Goal: Information Seeking & Learning: Learn about a topic

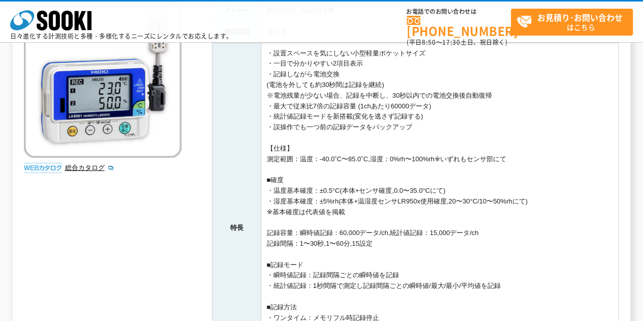
scroll to position [102, 0]
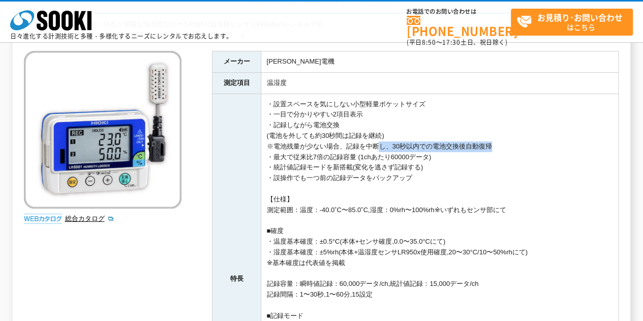
drag, startPoint x: 452, startPoint y: 144, endPoint x: 338, endPoint y: 148, distance: 115.0
click at [348, 148] on td "・設置スペースを気にしない小型軽量ポケットサイズ ・一目で分かりやすい2項目表示 ・記録しながら電池交換 (電池を外しても約30秒間は記録を継続) ※電池残量…" at bounding box center [439, 279] width 357 height 370
click at [331, 148] on td "・設置スペースを気にしない小型軽量ポケットサイズ ・一目で分かりやすい2項目表示 ・記録しながら電池交換 (電池を外しても約30秒間は記録を継続) ※電池残量…" at bounding box center [439, 279] width 357 height 370
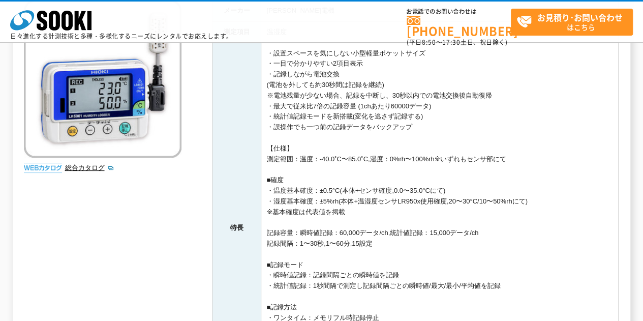
scroll to position [51, 0]
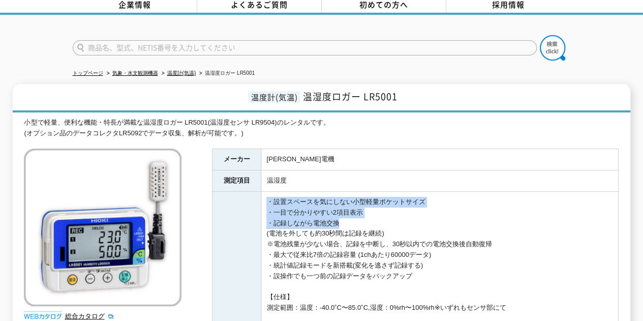
drag, startPoint x: 262, startPoint y: 191, endPoint x: 379, endPoint y: 237, distance: 125.3
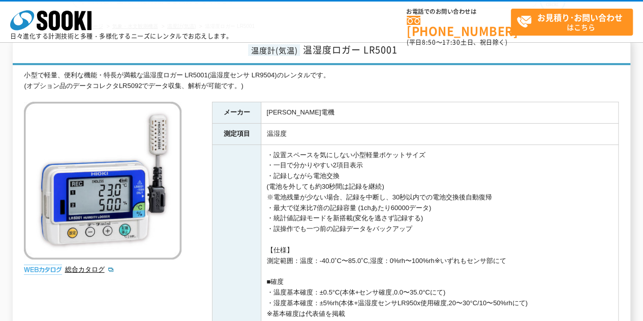
scroll to position [102, 0]
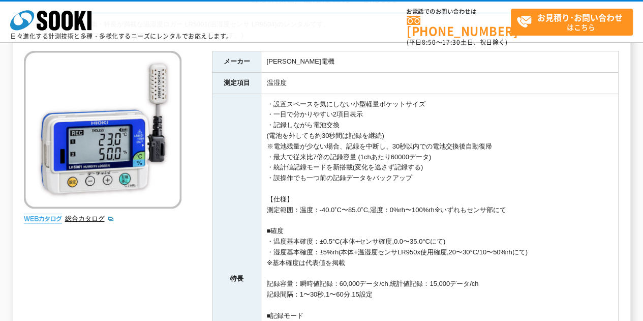
drag, startPoint x: 297, startPoint y: 201, endPoint x: 283, endPoint y: 172, distance: 32.1
click at [284, 173] on td "・設置スペースを気にしない小型軽量ポケットサイズ ・一目で分かりやすい2項目表示 ・記録しながら電池交換 (電池を外しても約30秒間は記録を継続) ※電池残量…" at bounding box center [439, 279] width 357 height 370
click at [278, 161] on td "・設置スペースを気にしない小型軽量ポケットサイズ ・一目で分かりやすい2項目表示 ・記録しながら電池交換 (電池を外しても約30秒間は記録を継続) ※電池残量…" at bounding box center [439, 279] width 357 height 370
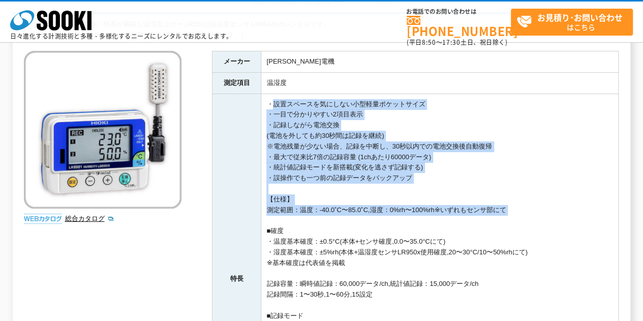
drag, startPoint x: 269, startPoint y: 103, endPoint x: 296, endPoint y: 219, distance: 118.9
click at [296, 219] on td "・設置スペースを気にしない小型軽量ポケットサイズ ・一目で分かりやすい2項目表示 ・記録しながら電池交換 (電池を外しても約30秒間は記録を継続) ※電池残量…" at bounding box center [439, 279] width 357 height 370
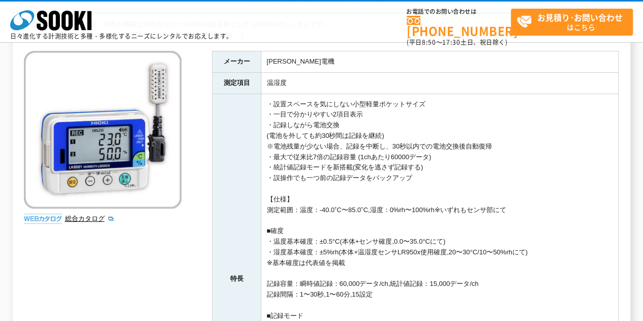
drag, startPoint x: 531, startPoint y: 202, endPoint x: 256, endPoint y: 76, distance: 302.3
click at [256, 76] on tbody "メーカー [PERSON_NAME]電機 測定項目 温湿度 特長 ・設置スペースを気にしない小型軽量ポケットサイズ ・一目で分かりやすい2項目表示 ・記録しな…" at bounding box center [415, 257] width 406 height 413
click at [276, 104] on td "・設置スペースを気にしない小型軽量ポケットサイズ ・一目で分かりやすい2項目表示 ・記録しながら電池交換 (電池を外しても約30秒間は記録を継続) ※電池残量…" at bounding box center [439, 279] width 357 height 370
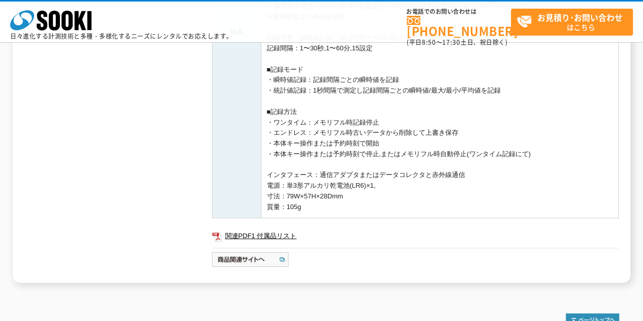
scroll to position [356, 0]
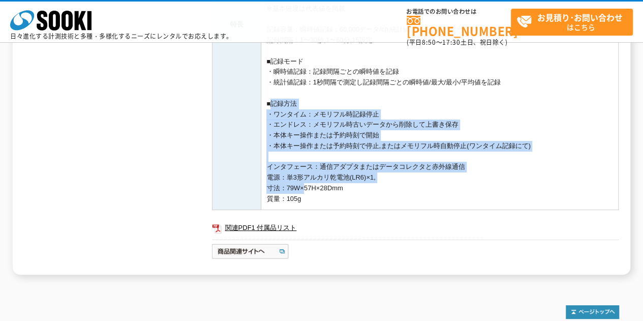
drag, startPoint x: 267, startPoint y: 104, endPoint x: 301, endPoint y: 187, distance: 89.6
click at [301, 187] on td "・設置スペースを気にしない小型軽量ポケットサイズ ・一目で分かりやすい2項目表示 ・記録しながら電池交換 (電池を外しても約30秒間は記録を継続) ※電池残量…" at bounding box center [439, 24] width 357 height 370
drag, startPoint x: 306, startPoint y: 192, endPoint x: 267, endPoint y: 102, distance: 97.7
click at [267, 102] on td "・設置スペースを気にしない小型軽量ポケットサイズ ・一目で分かりやすい2項目表示 ・記録しながら電池交換 (電池を外しても約30秒間は記録を継続) ※電池残量…" at bounding box center [439, 24] width 357 height 370
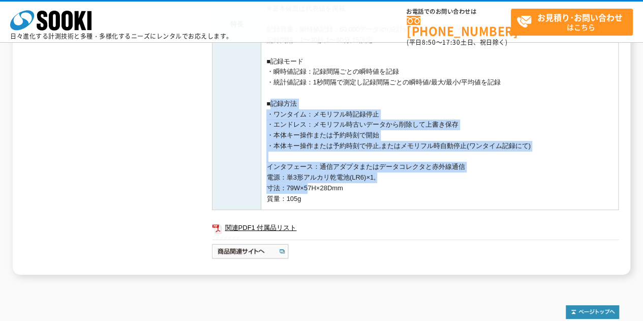
click at [287, 119] on td "・設置スペースを気にしない小型軽量ポケットサイズ ・一目で分かりやすい2項目表示 ・記録しながら電池交換 (電池を外しても約30秒間は記録を継続) ※電池残量…" at bounding box center [439, 24] width 357 height 370
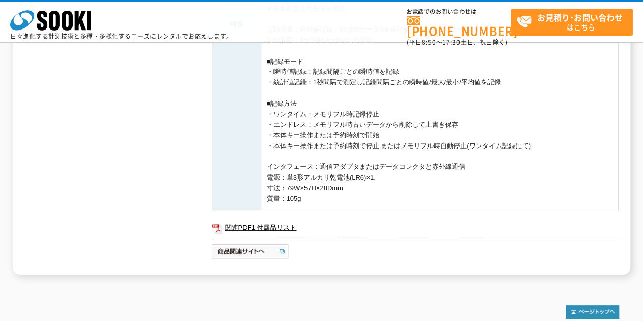
drag, startPoint x: 309, startPoint y: 202, endPoint x: 287, endPoint y: 114, distance: 90.7
click at [287, 116] on td "・設置スペースを気にしない小型軽量ポケットサイズ ・一目で分かりやすい2項目表示 ・記録しながら電池交換 (電池を外しても約30秒間は記録を継続) ※電池残量…" at bounding box center [439, 24] width 357 height 370
click at [287, 114] on td "・設置スペースを気にしない小型軽量ポケットサイズ ・一目で分かりやすい2項目表示 ・記録しながら電池交換 (電池を外しても約30秒間は記録を継続) ※電池残量…" at bounding box center [439, 24] width 357 height 370
